Goal: Information Seeking & Learning: Learn about a topic

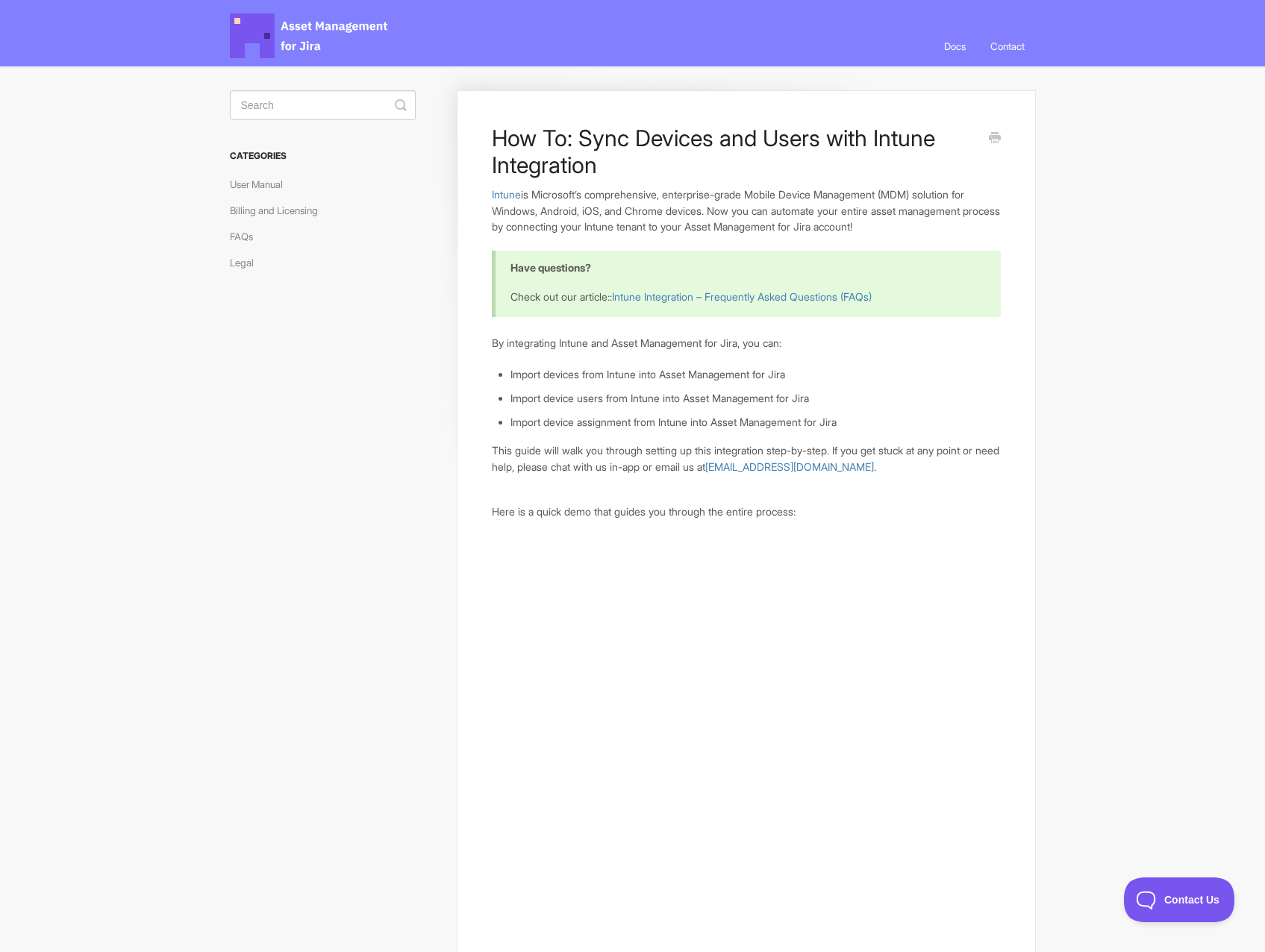
scroll to position [11, 0]
click at [913, 39] on div "Asset Management for Jira Docs Toggle Navigation Docs Contact Contact" at bounding box center [633, 28] width 806 height 76
click at [950, 41] on link "Docs" at bounding box center [955, 45] width 44 height 40
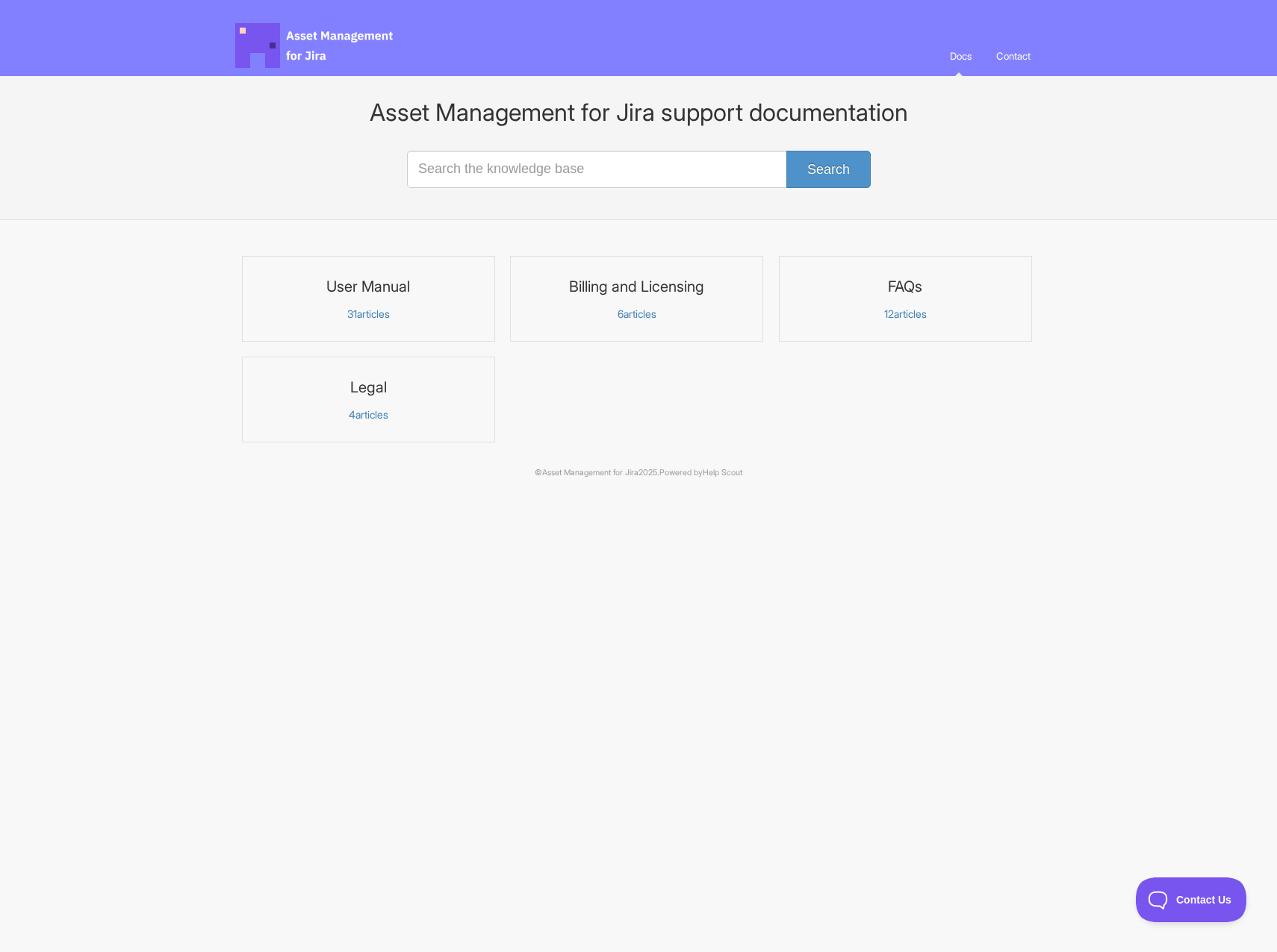
click at [465, 305] on link "User Manual 31 articles" at bounding box center [368, 299] width 253 height 86
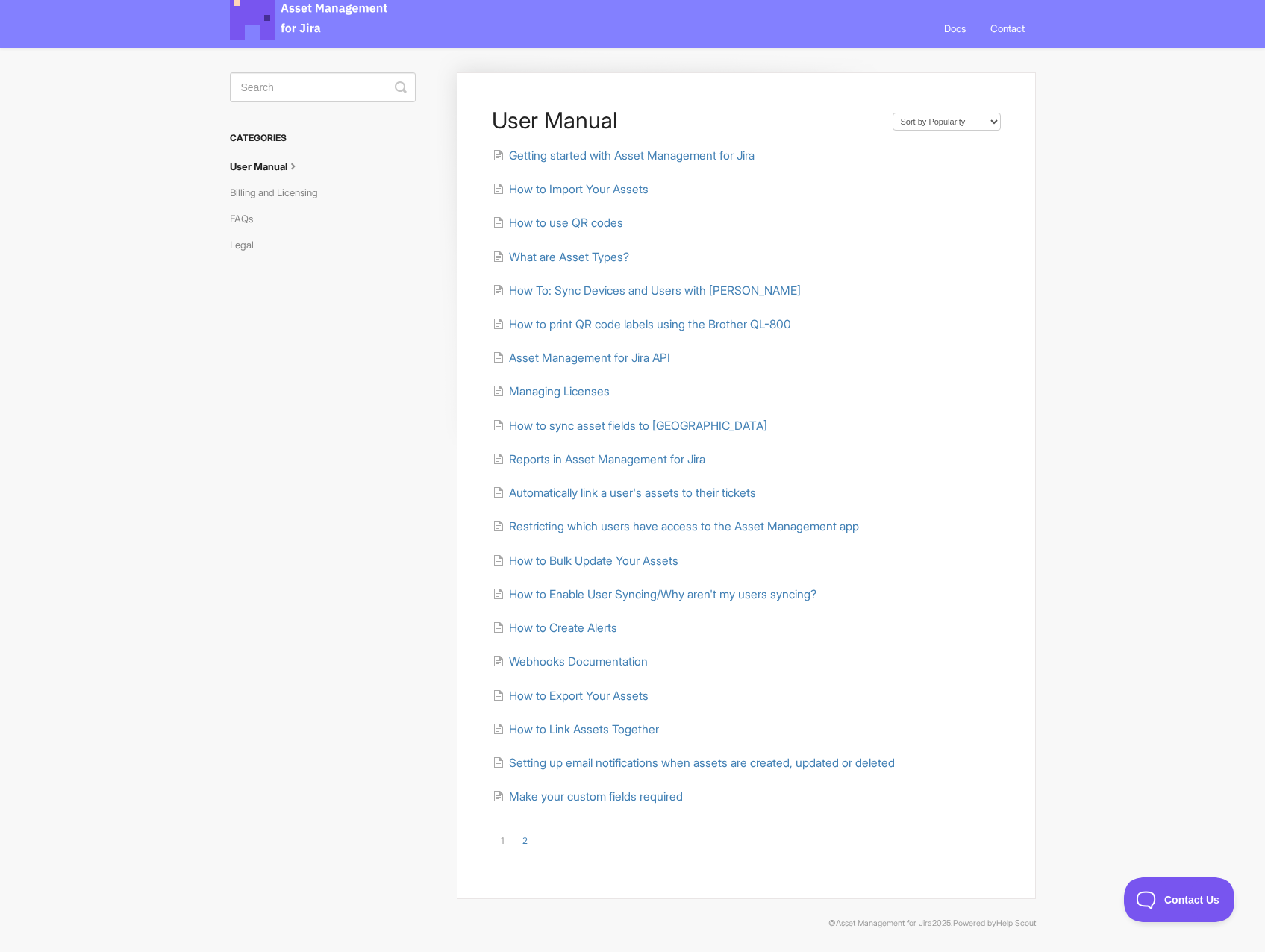
scroll to position [30, 0]
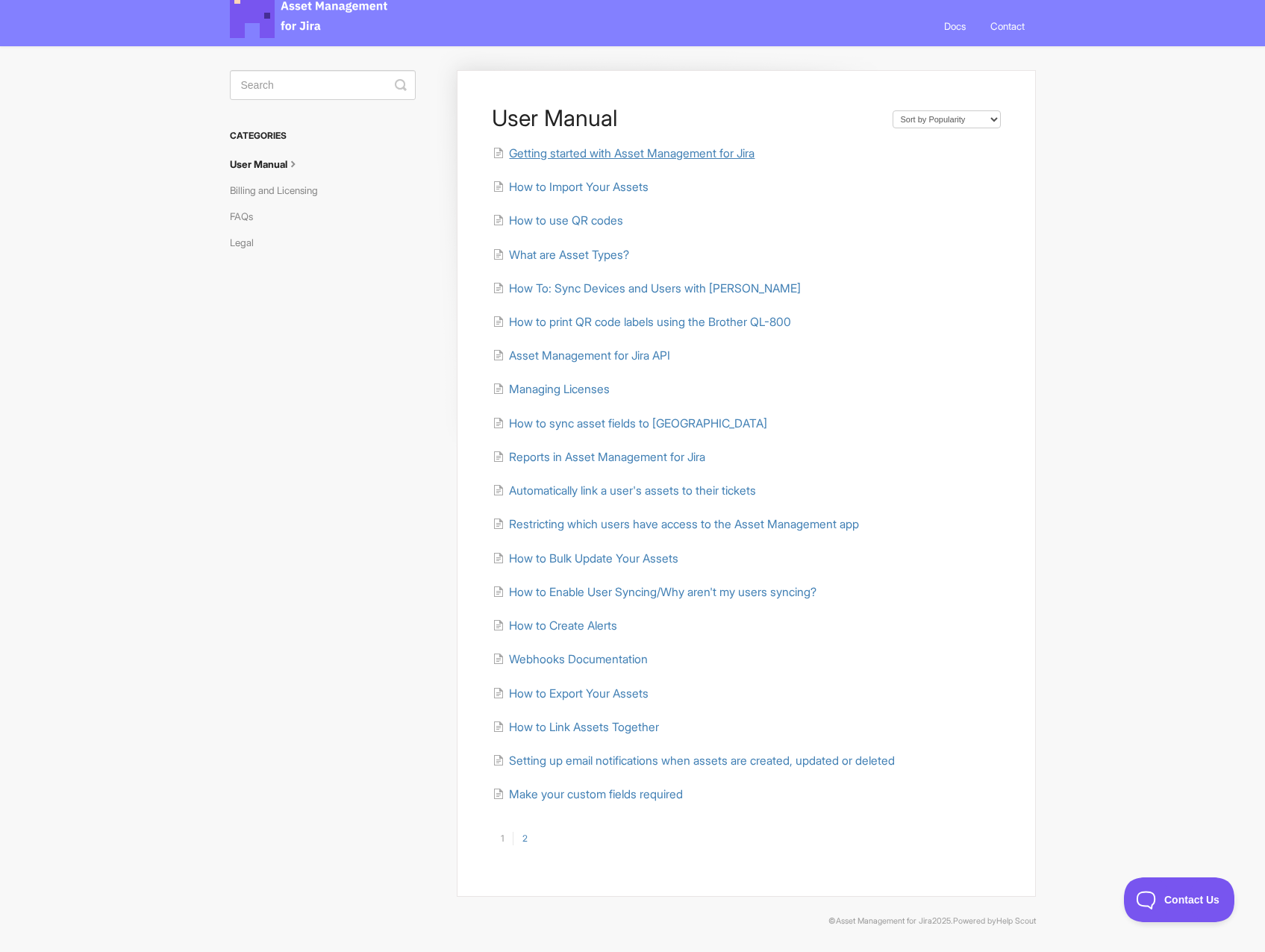
click at [579, 156] on span "Getting started with Asset Management for Jira" at bounding box center [632, 154] width 245 height 14
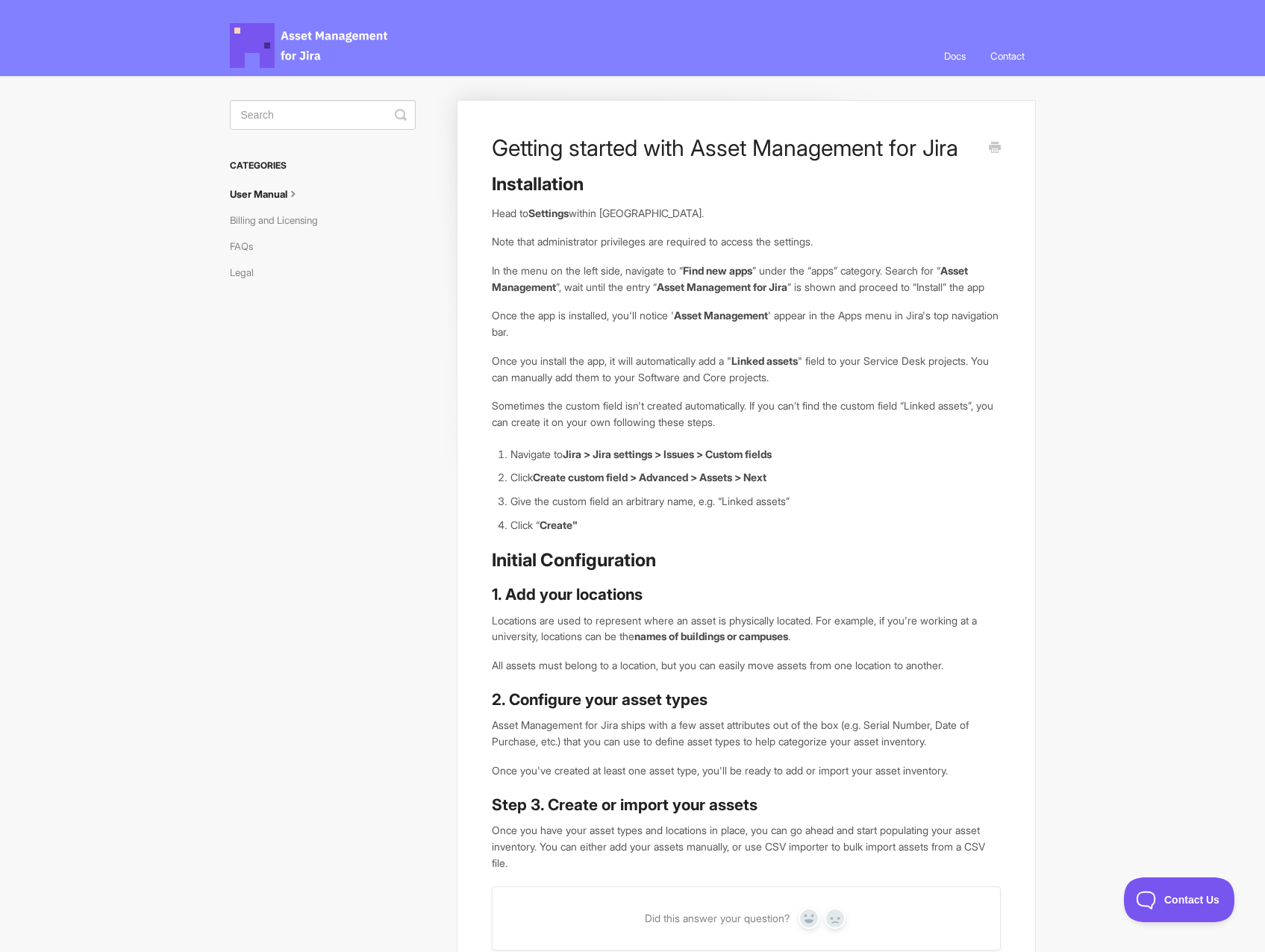
click at [255, 191] on link "User Manual" at bounding box center [271, 194] width 82 height 24
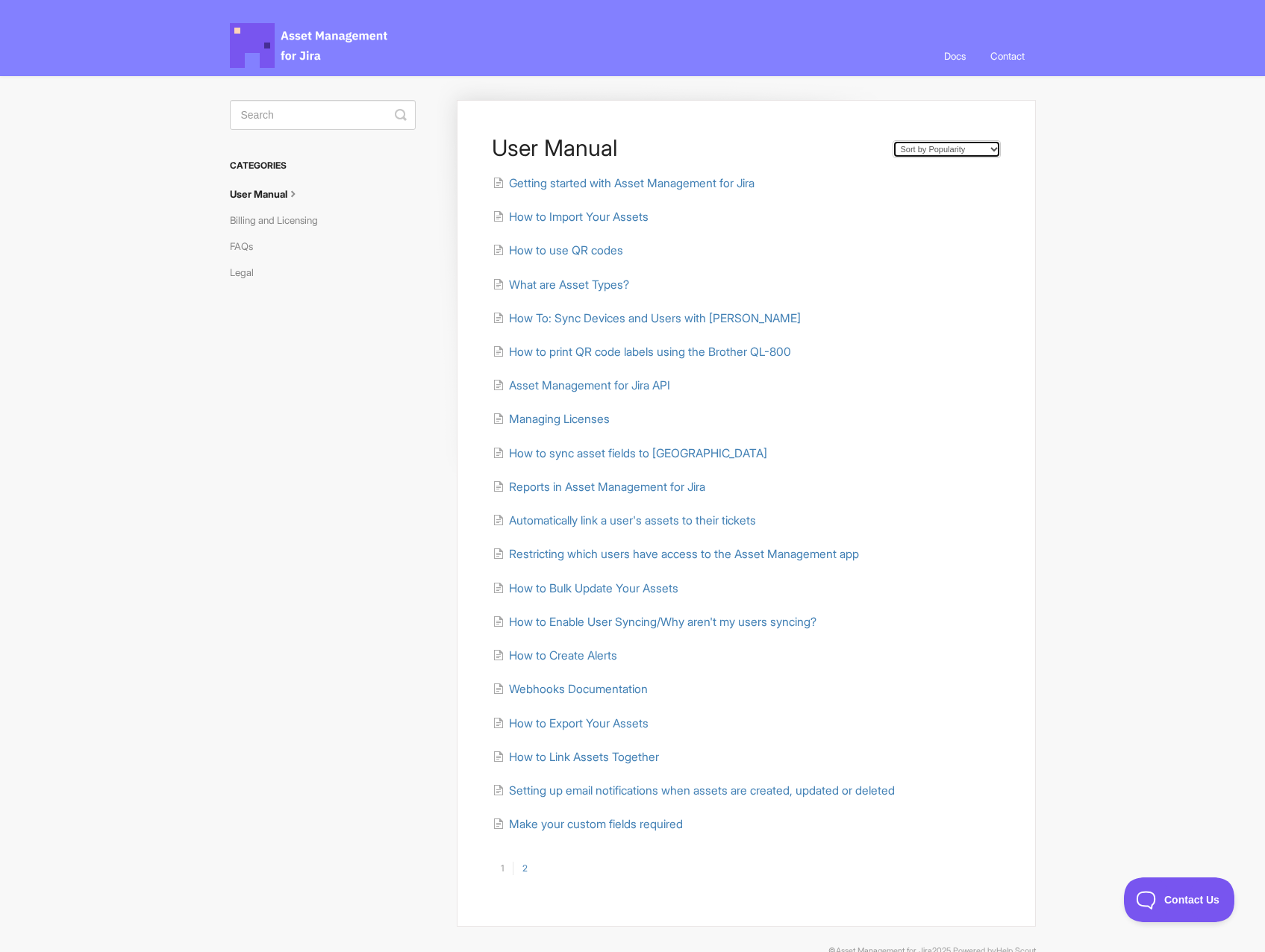
click at [924, 155] on select "Sort by Default Sort A-Z Sort by Popularity Sort by Last Updated" at bounding box center [947, 149] width 108 height 18
select select "Page reloads on selection"
click at [893, 140] on select "Sort by Default Sort A-Z Sort by Popularity Sort by Last Updated" at bounding box center [947, 149] width 108 height 18
click at [593, 216] on span "How to Import Your Assets" at bounding box center [579, 217] width 140 height 14
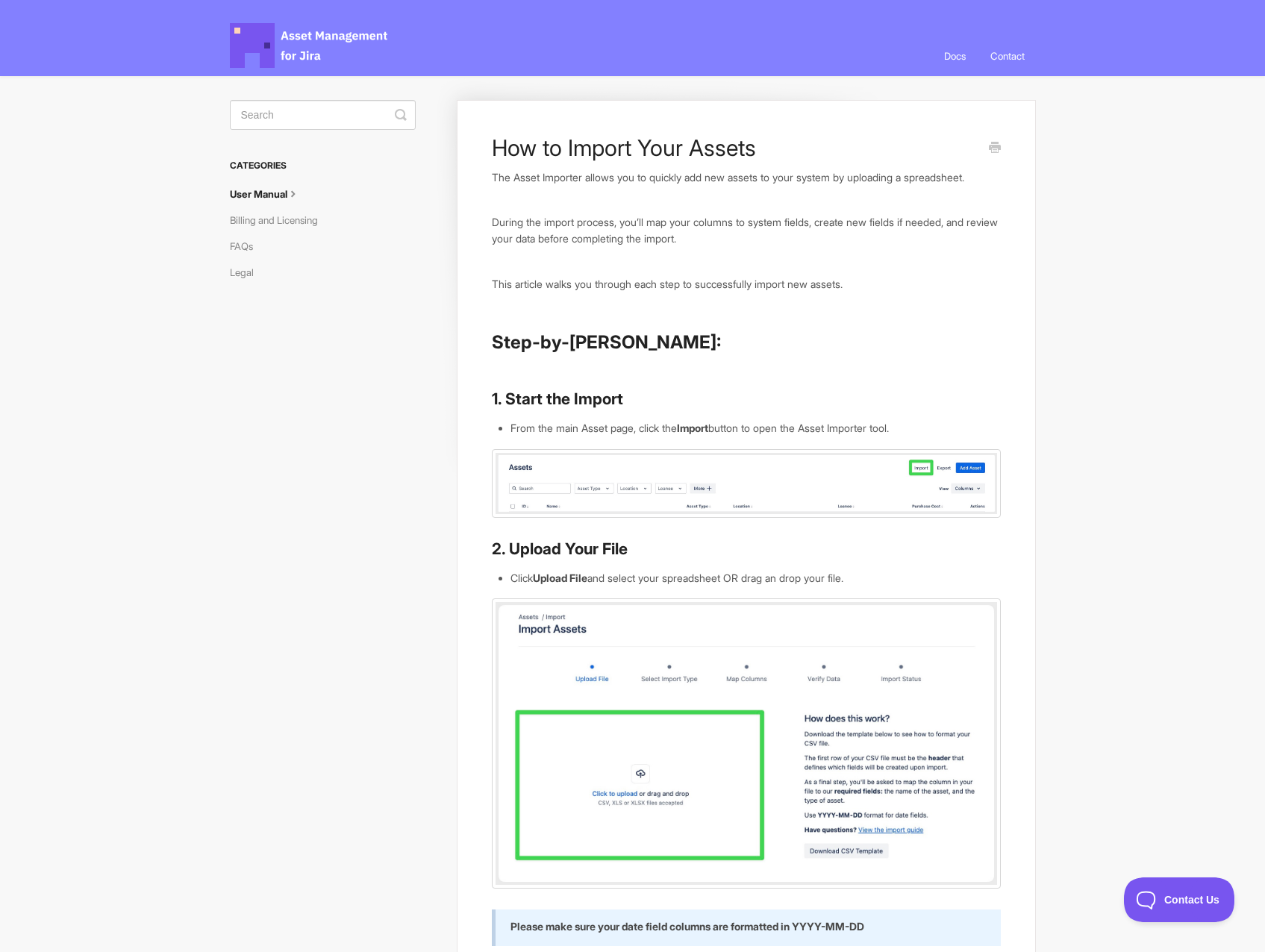
click at [276, 195] on link "User Manual" at bounding box center [271, 194] width 82 height 24
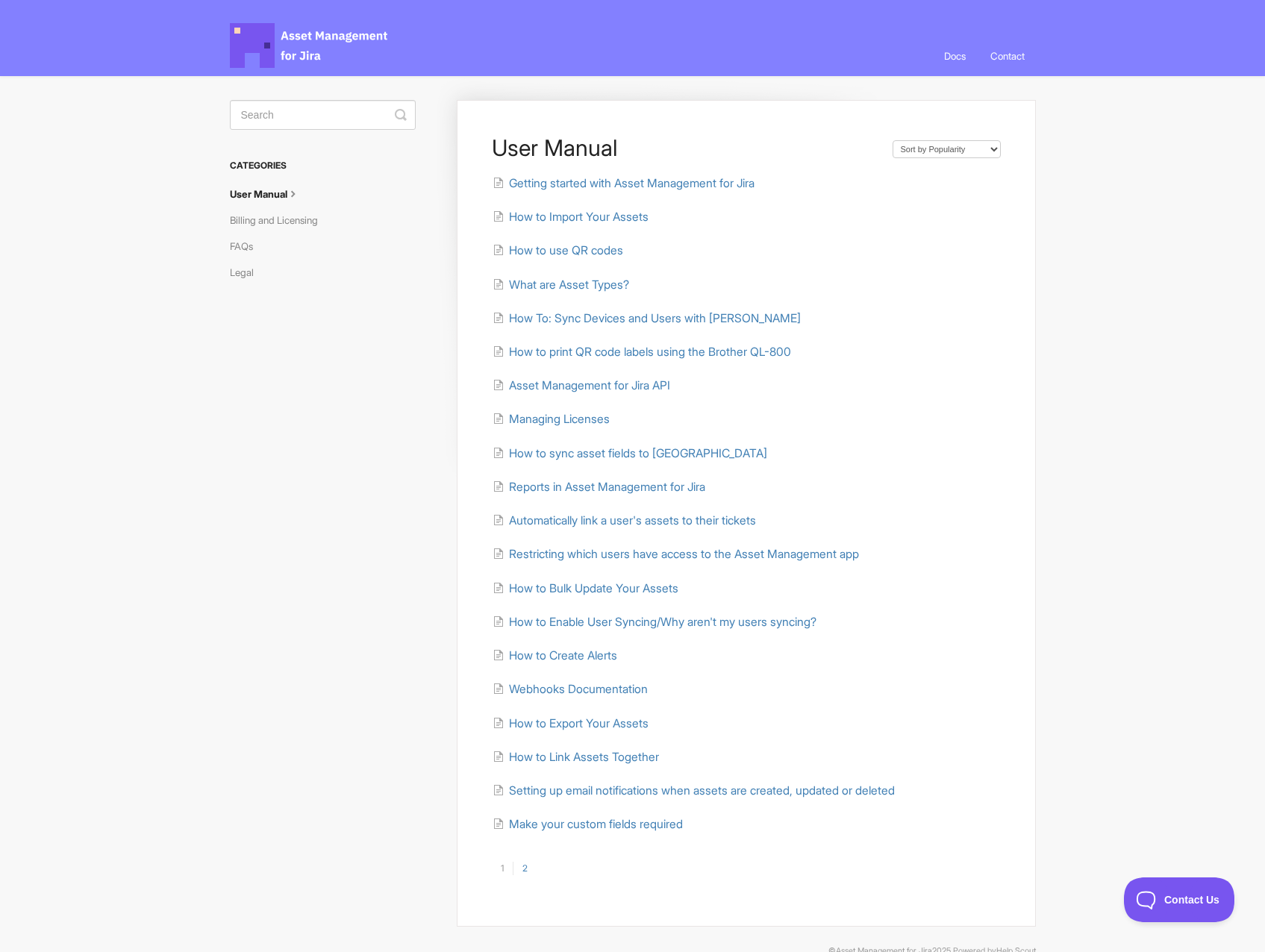
click at [528, 866] on link "2" at bounding box center [524, 868] width 24 height 13
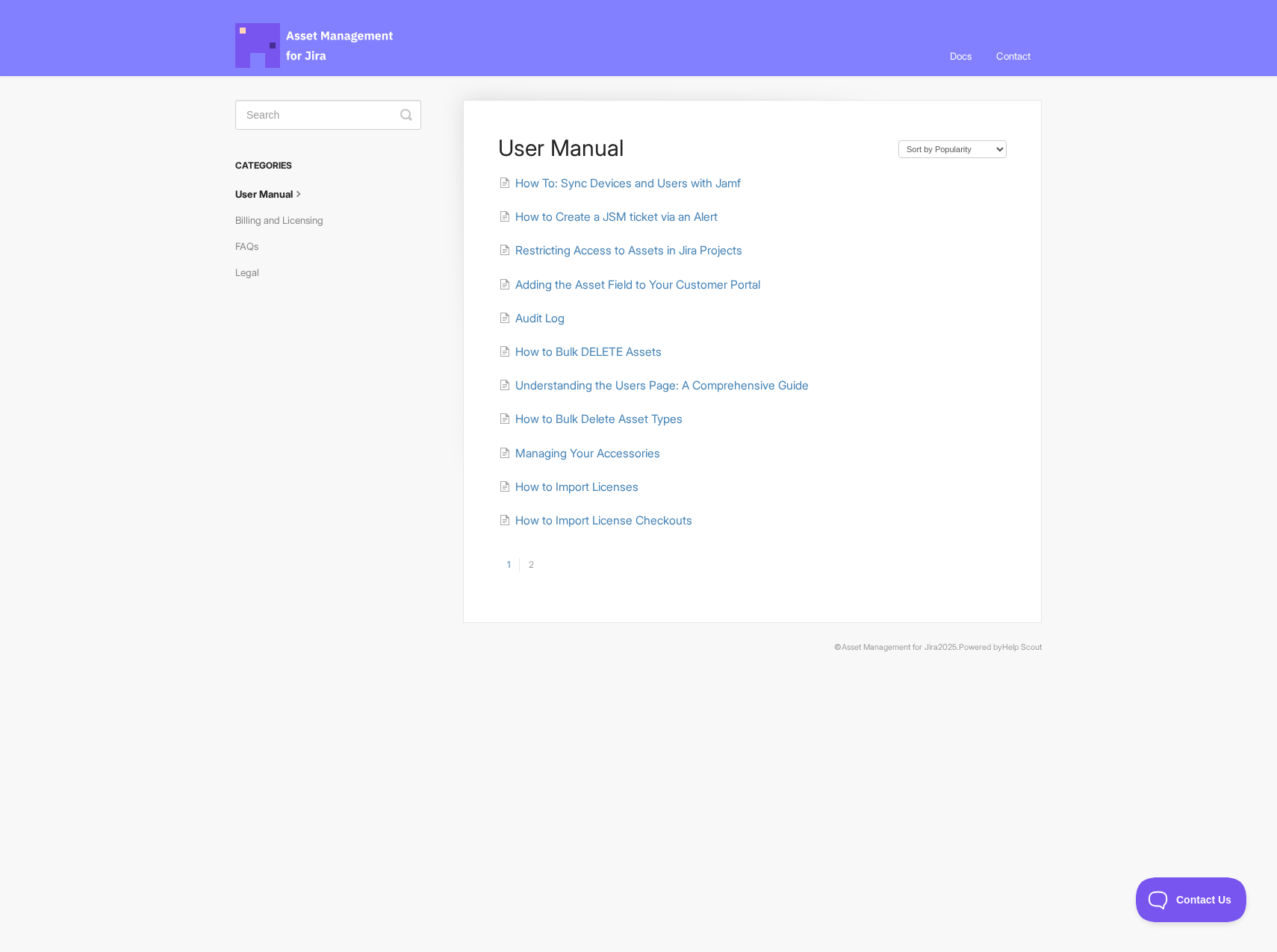
click at [511, 569] on link "1" at bounding box center [509, 564] width 21 height 13
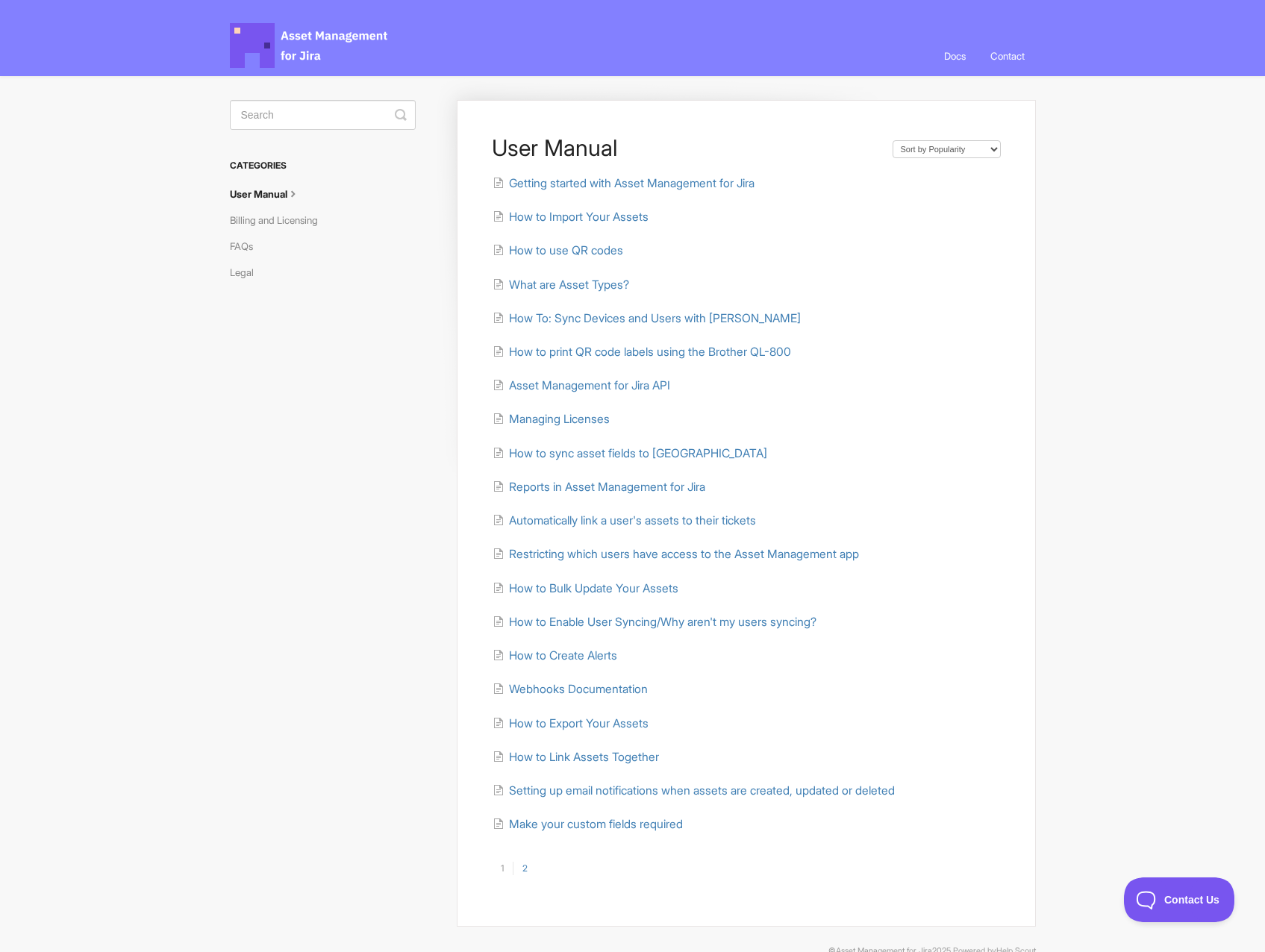
click at [505, 867] on link "1" at bounding box center [502, 868] width 21 height 13
click at [267, 185] on link "User Manual" at bounding box center [271, 194] width 82 height 24
click at [503, 179] on icon at bounding box center [500, 181] width 16 height 12
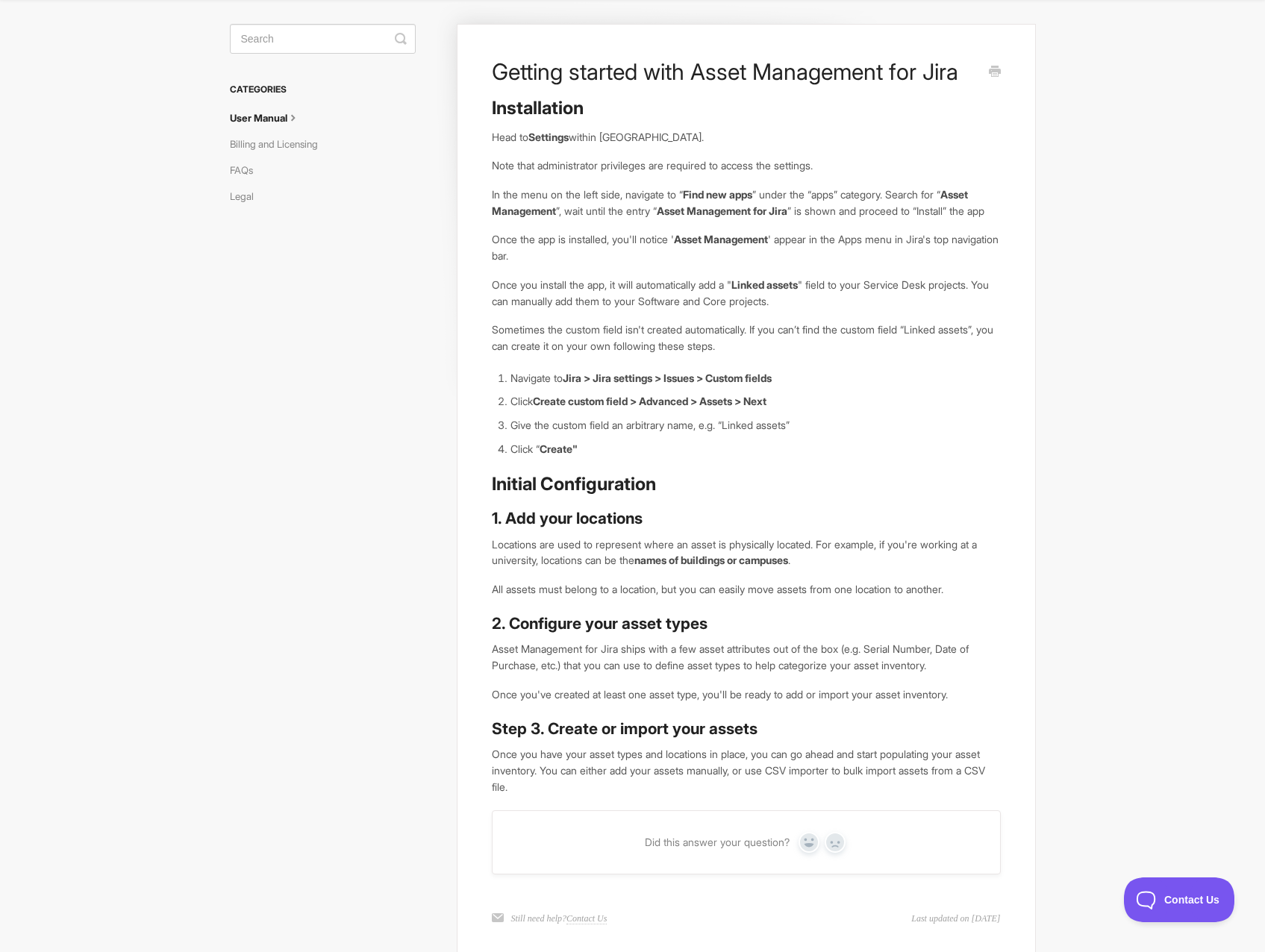
scroll to position [34, 0]
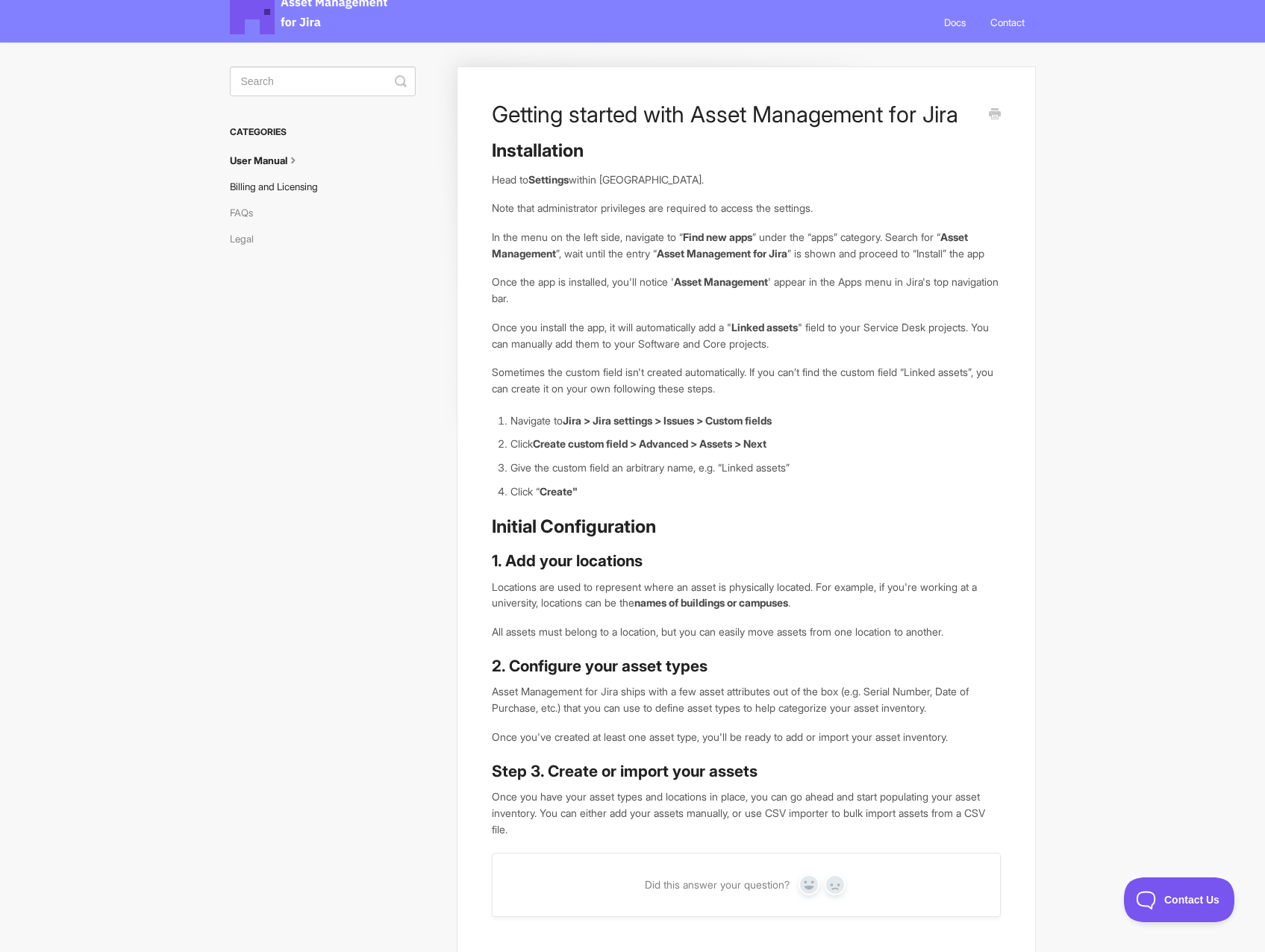
click at [289, 188] on link "Billing and Licensing" at bounding box center [280, 186] width 100 height 24
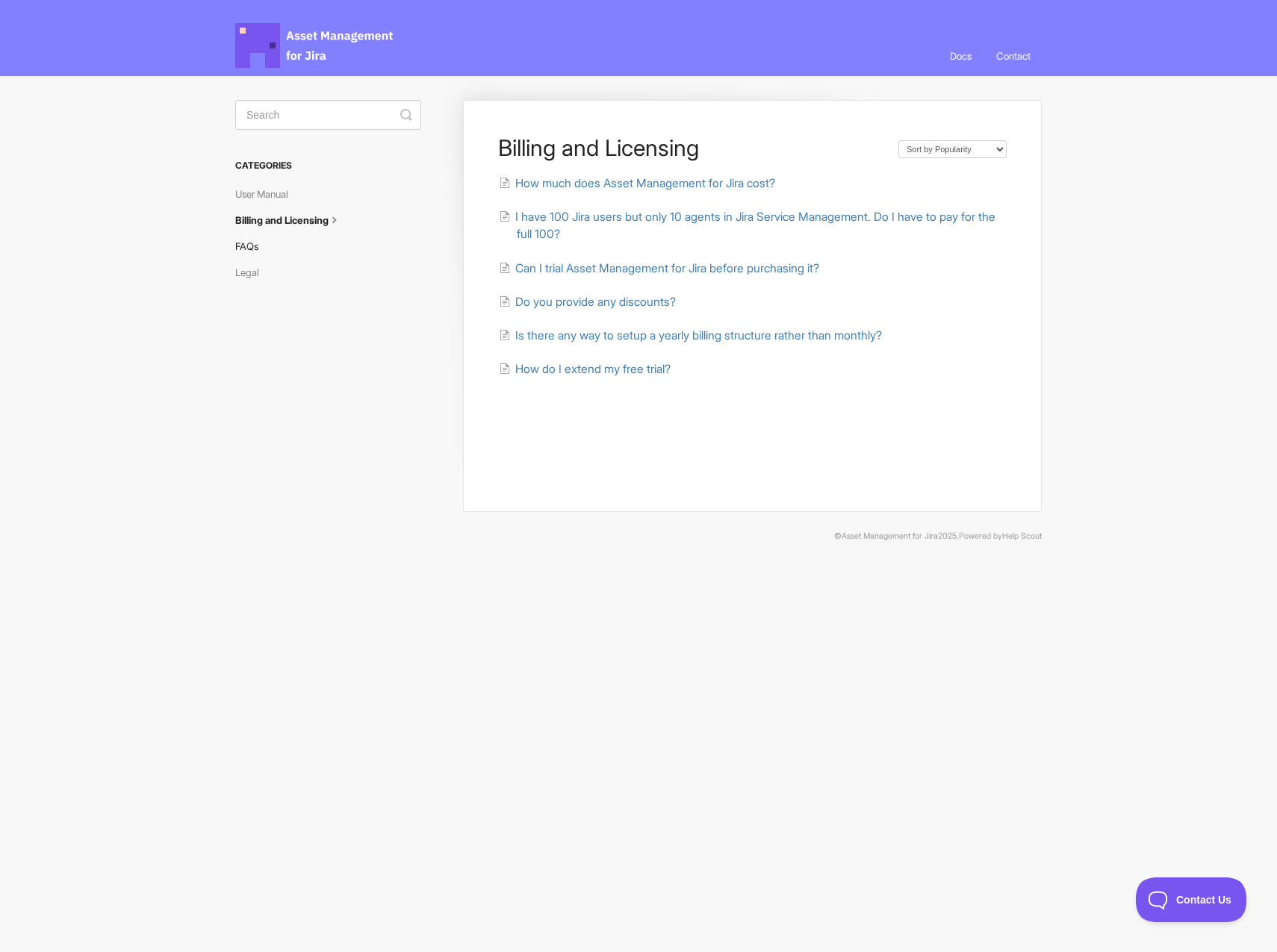
click at [253, 240] on link "FAQs" at bounding box center [252, 246] width 35 height 24
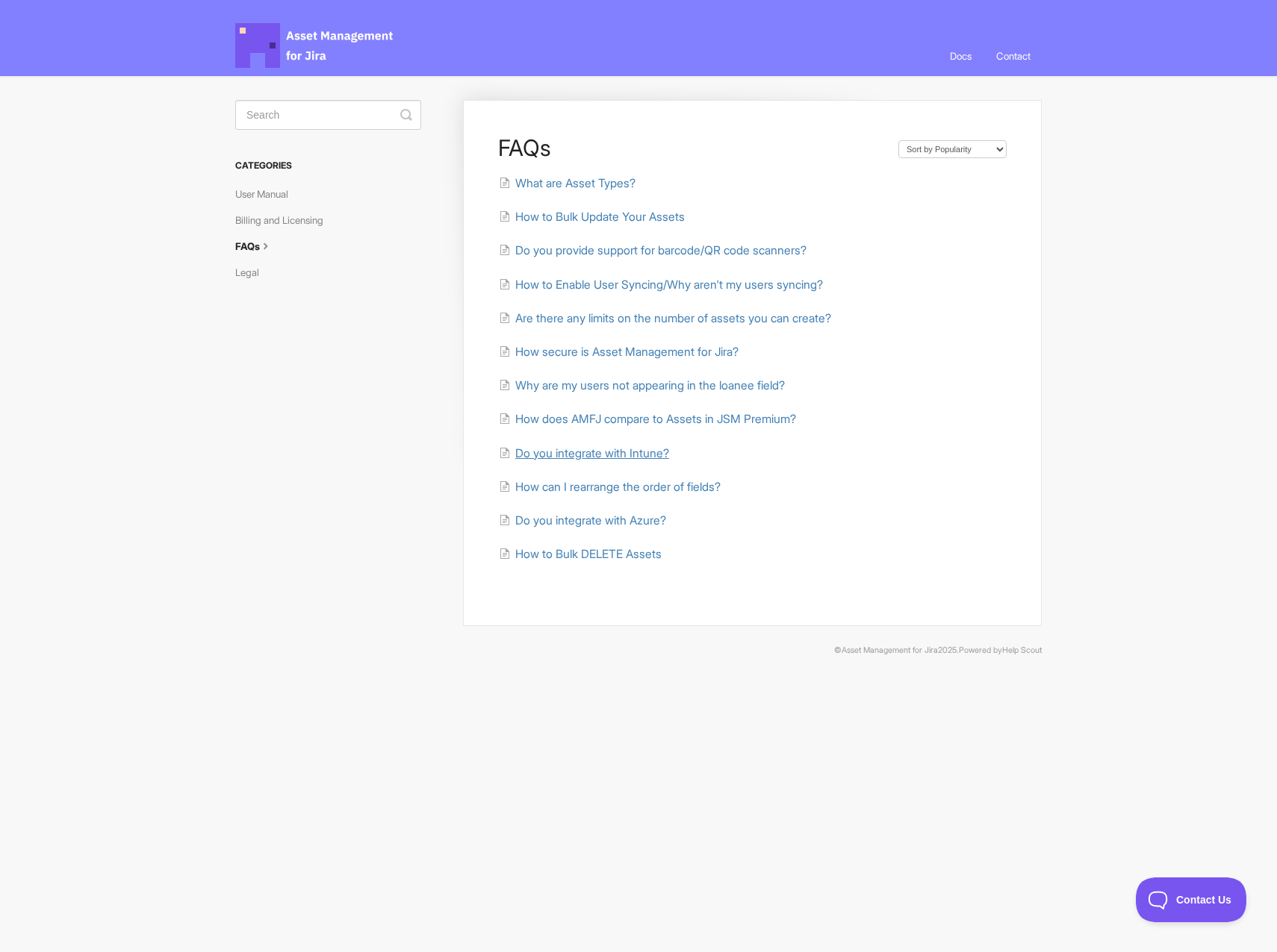
click at [623, 457] on span "Do you integrate with Intune?" at bounding box center [591, 453] width 154 height 14
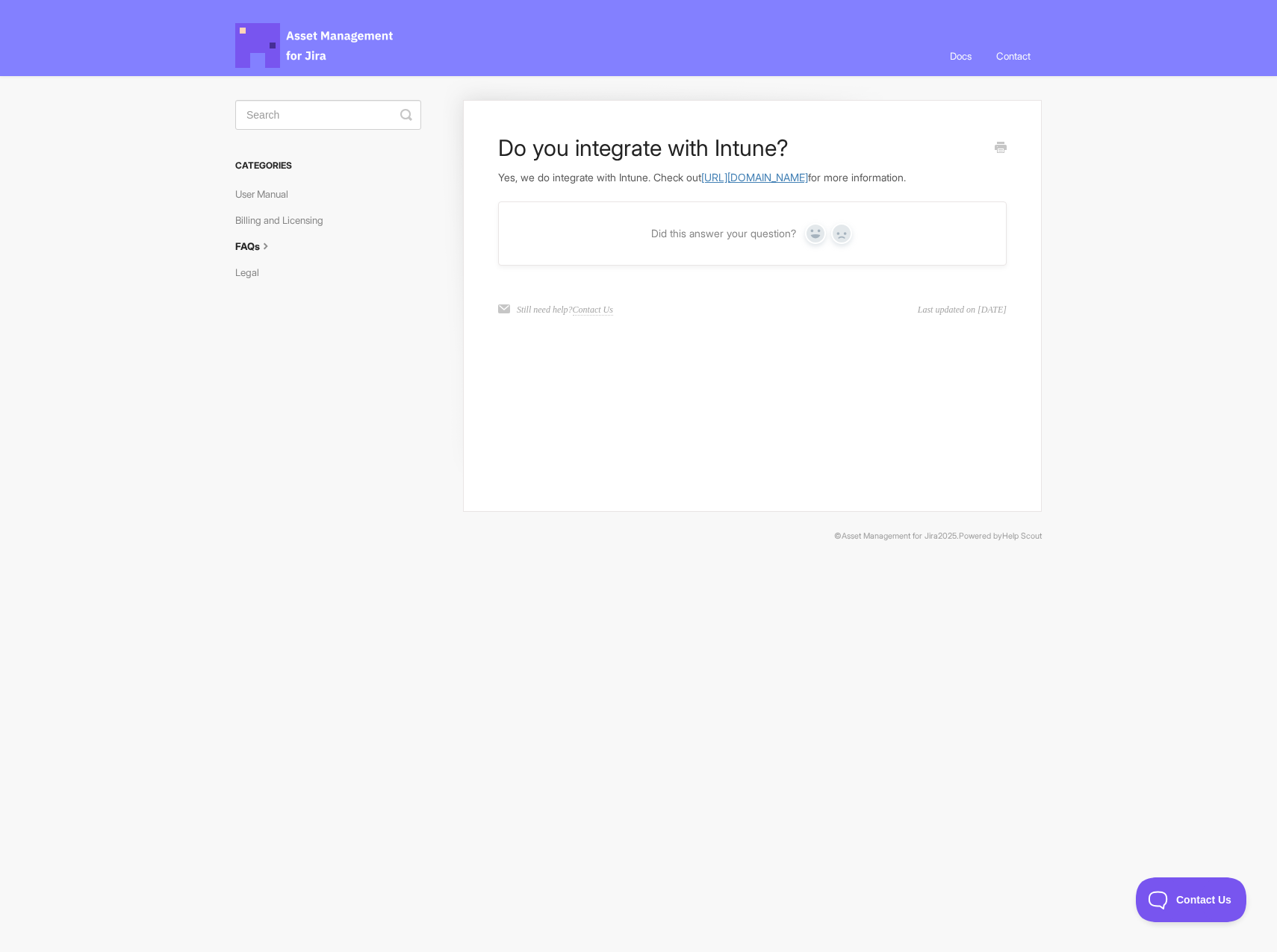
click at [743, 172] on link "https://docs.assetmanagementforjira.com/article/60-how-to-sync-devices-and-user…" at bounding box center [754, 177] width 107 height 12
